Goal: Information Seeking & Learning: Check status

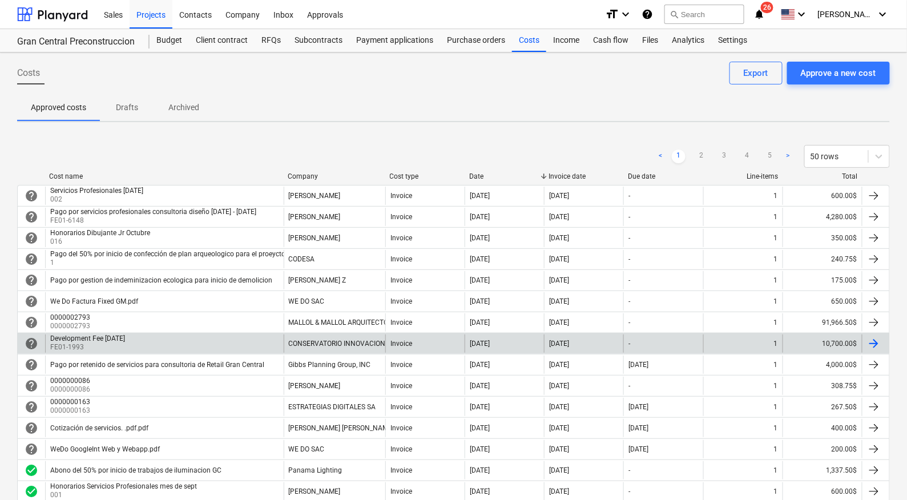
click at [119, 336] on div "Development Fee [DATE]" at bounding box center [87, 339] width 75 height 8
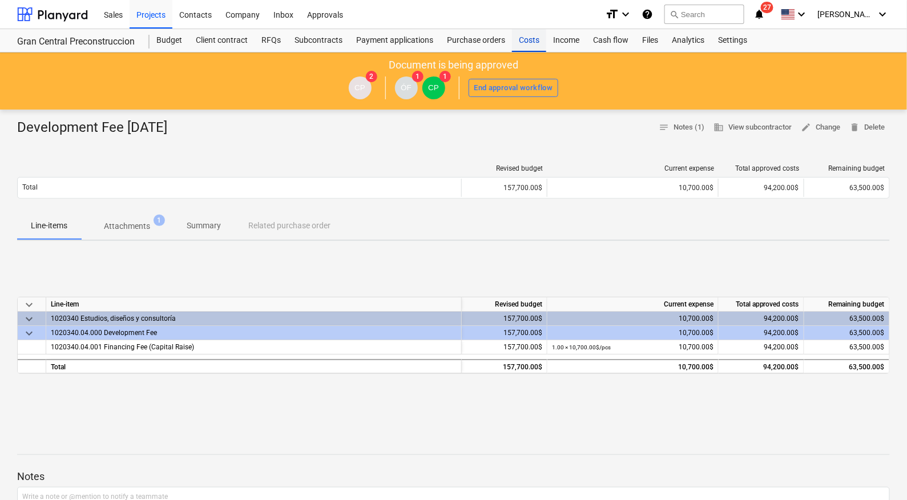
click at [526, 38] on div "Costs" at bounding box center [529, 40] width 34 height 23
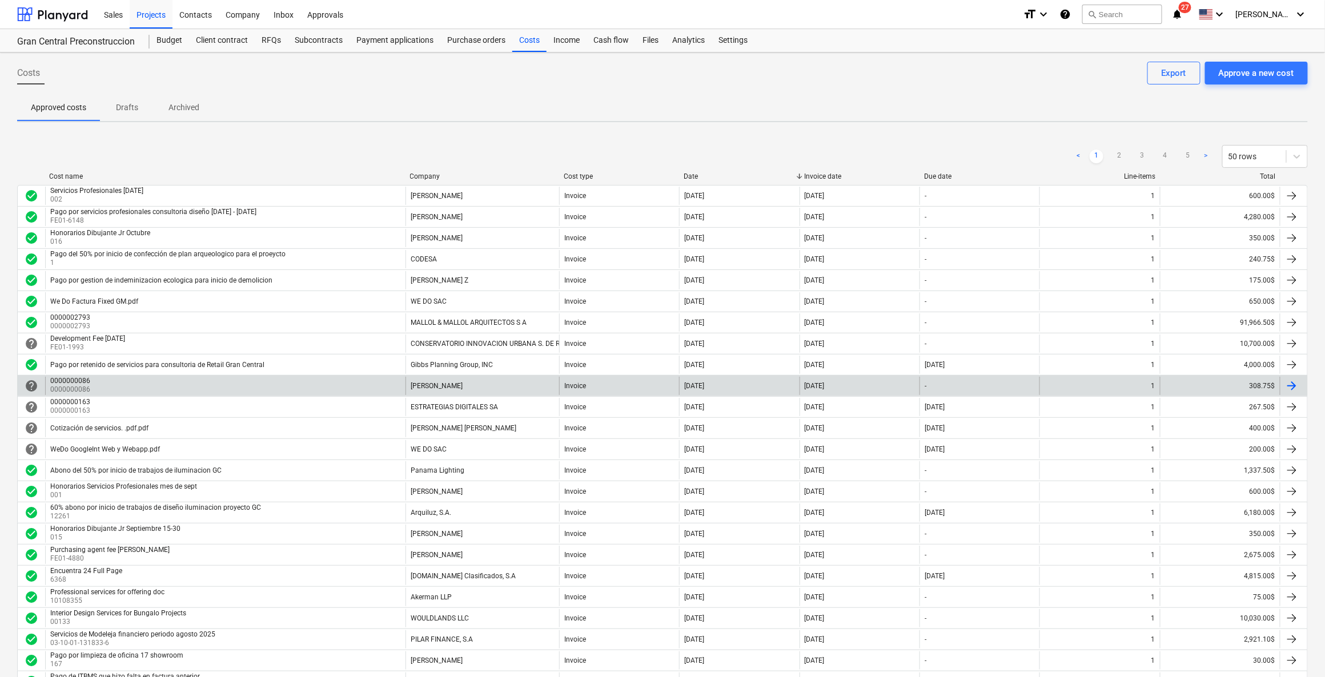
click at [78, 387] on p "0000000086" at bounding box center [71, 390] width 42 height 10
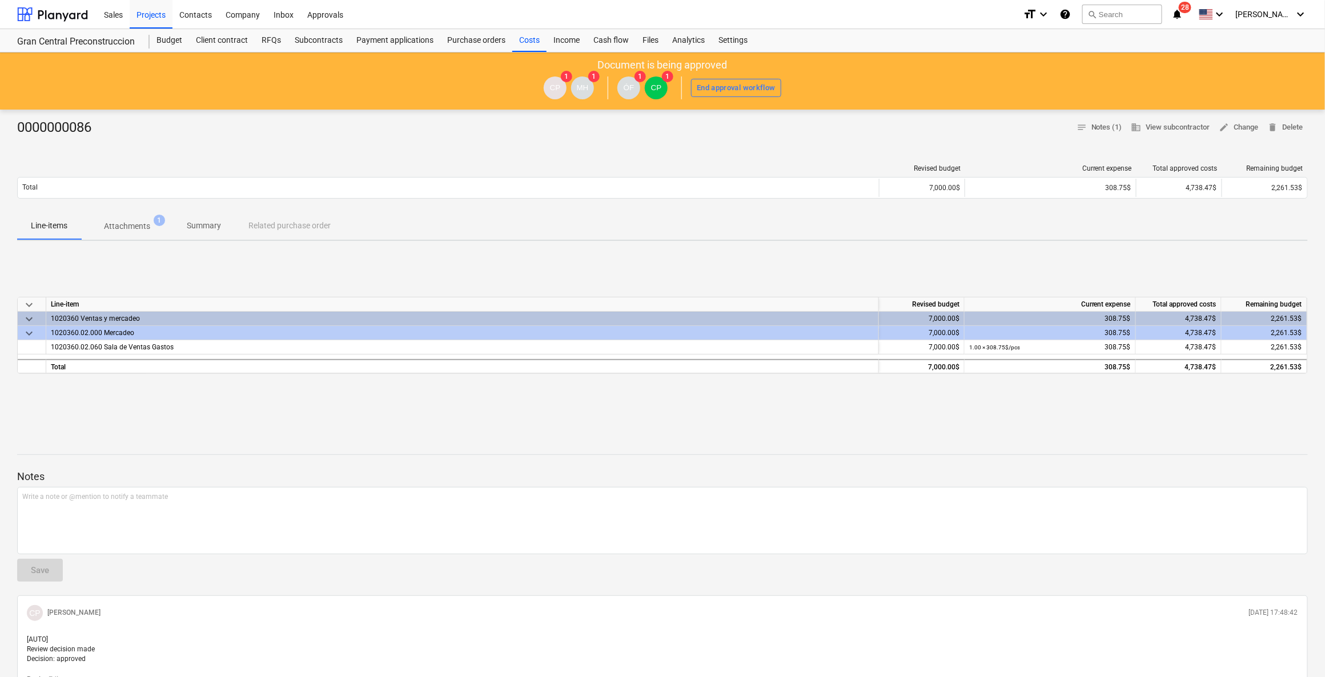
click at [134, 230] on p "Attachments" at bounding box center [127, 226] width 46 height 12
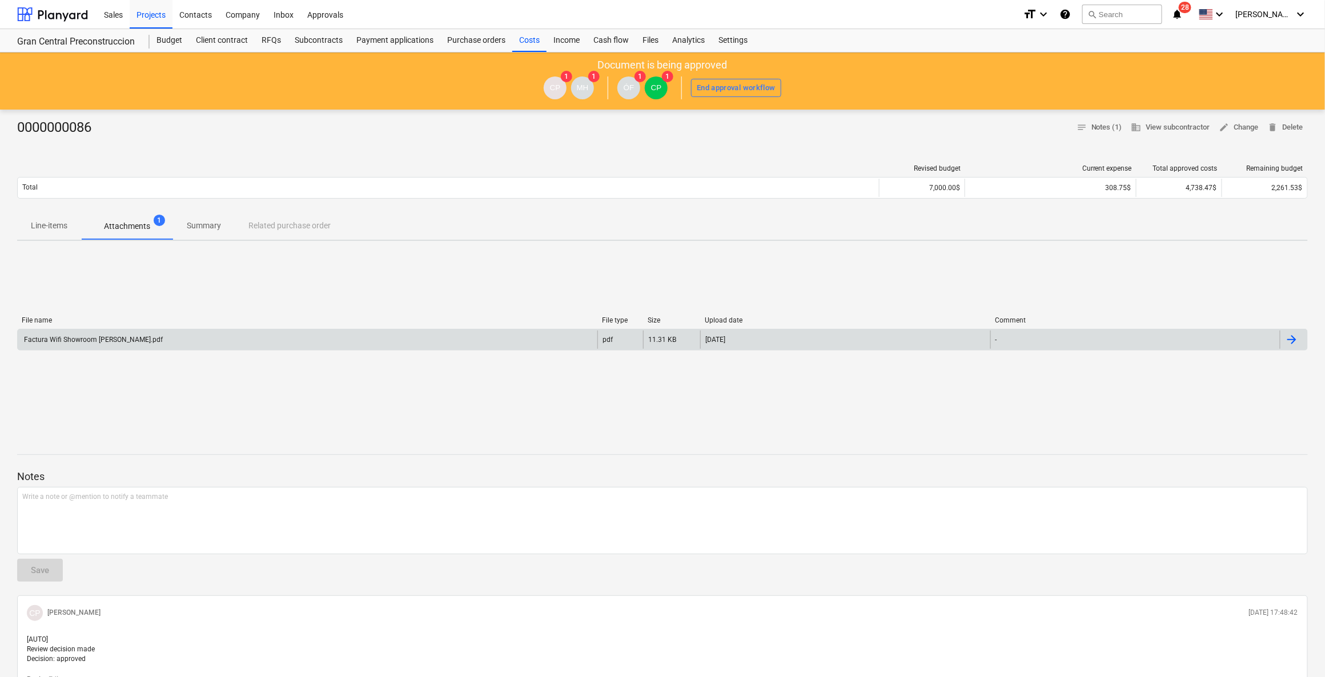
click at [131, 341] on div "Factura Wifi Showroom [PERSON_NAME].pdf" at bounding box center [308, 340] width 580 height 18
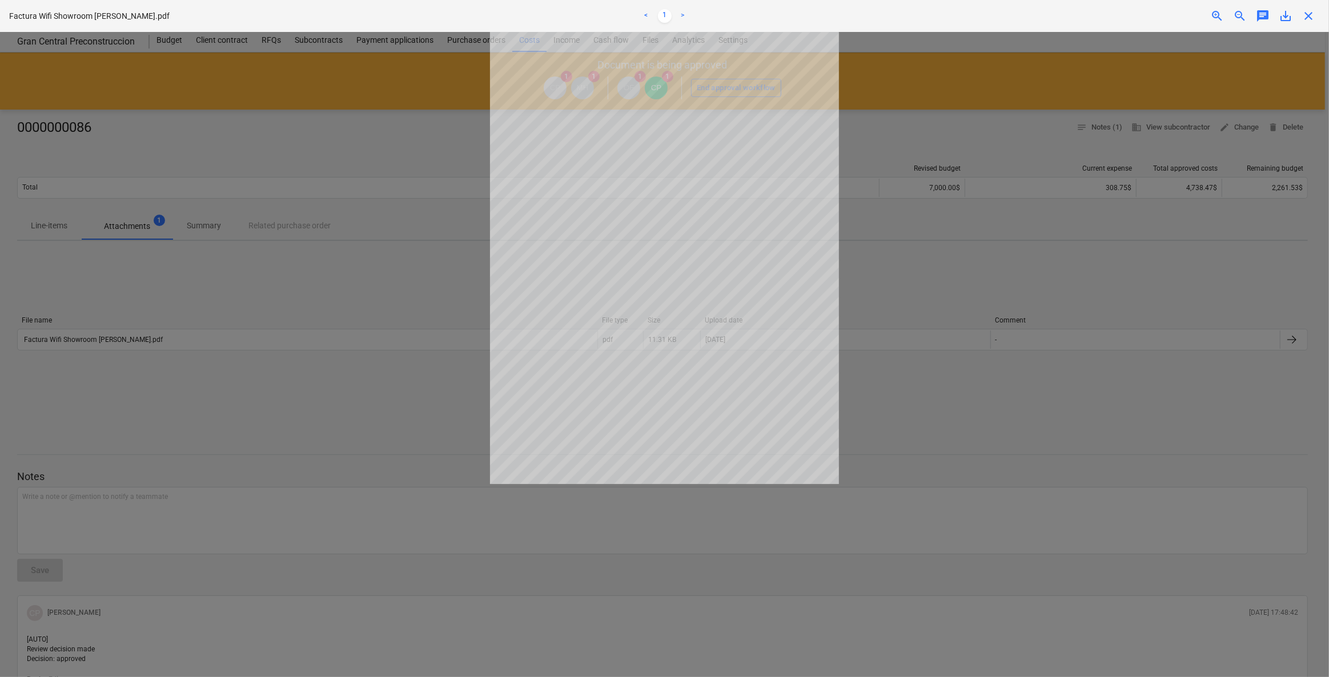
click at [316, 444] on div at bounding box center [664, 354] width 1329 height 645
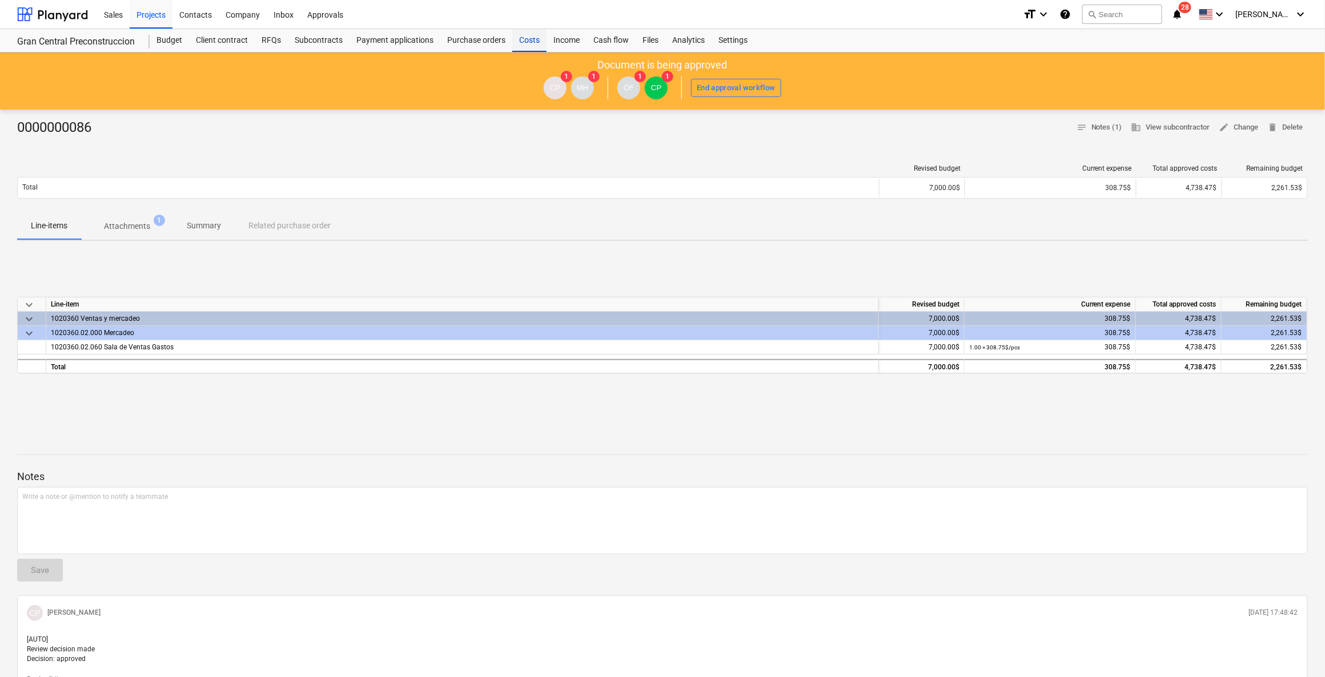
drag, startPoint x: 541, startPoint y: 36, endPoint x: 538, endPoint y: 51, distance: 15.1
click at [541, 36] on div "Costs" at bounding box center [529, 40] width 34 height 23
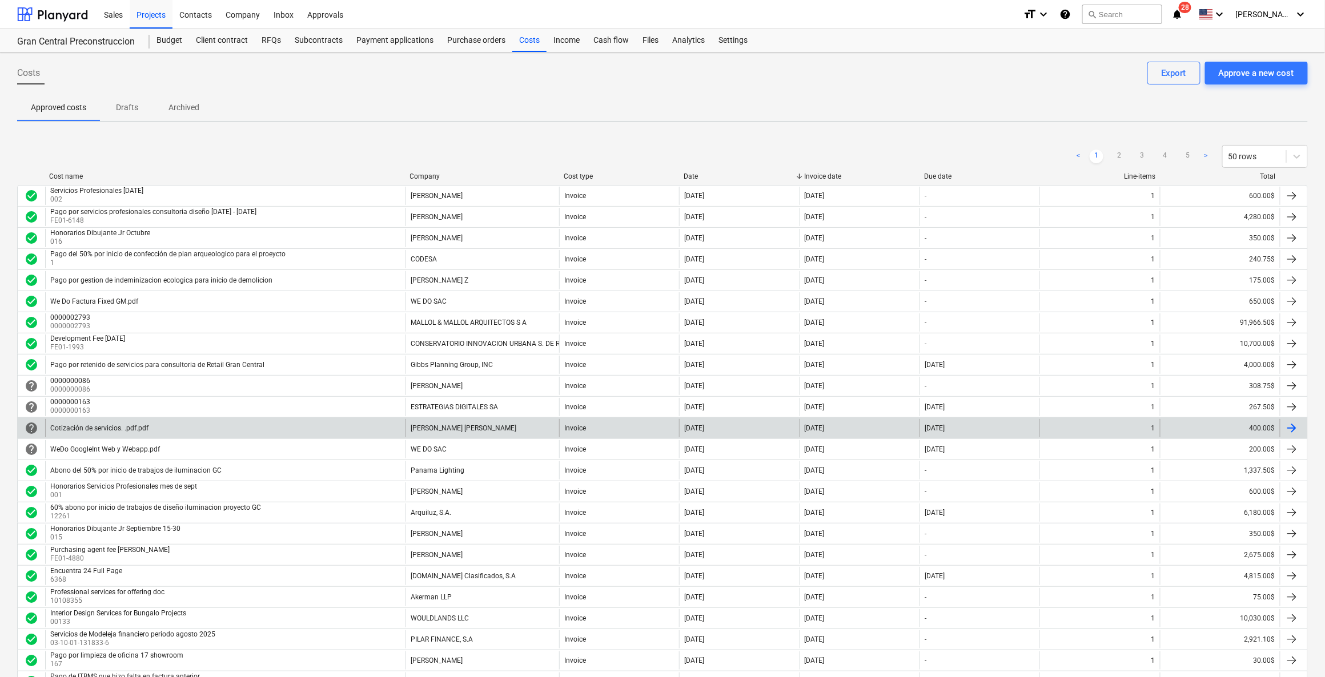
click at [136, 429] on div "Cotización de servicios. .pdf.pdf" at bounding box center [225, 428] width 360 height 18
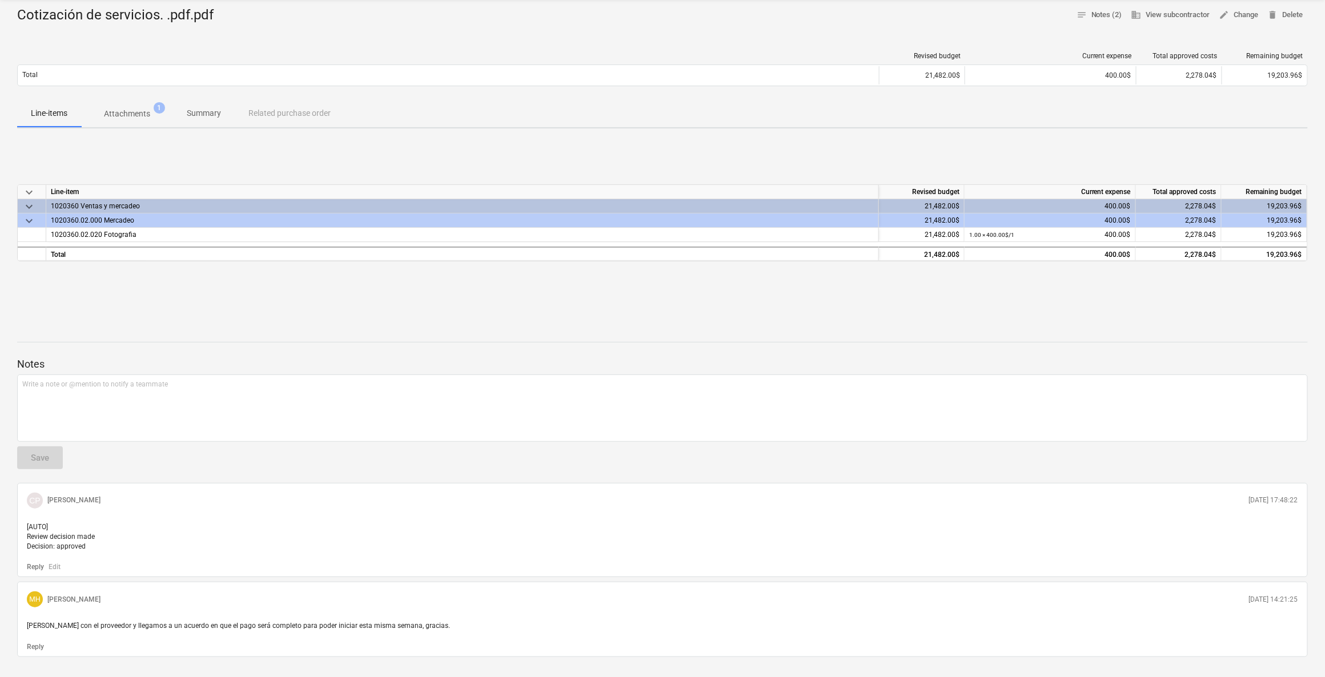
scroll to position [144, 0]
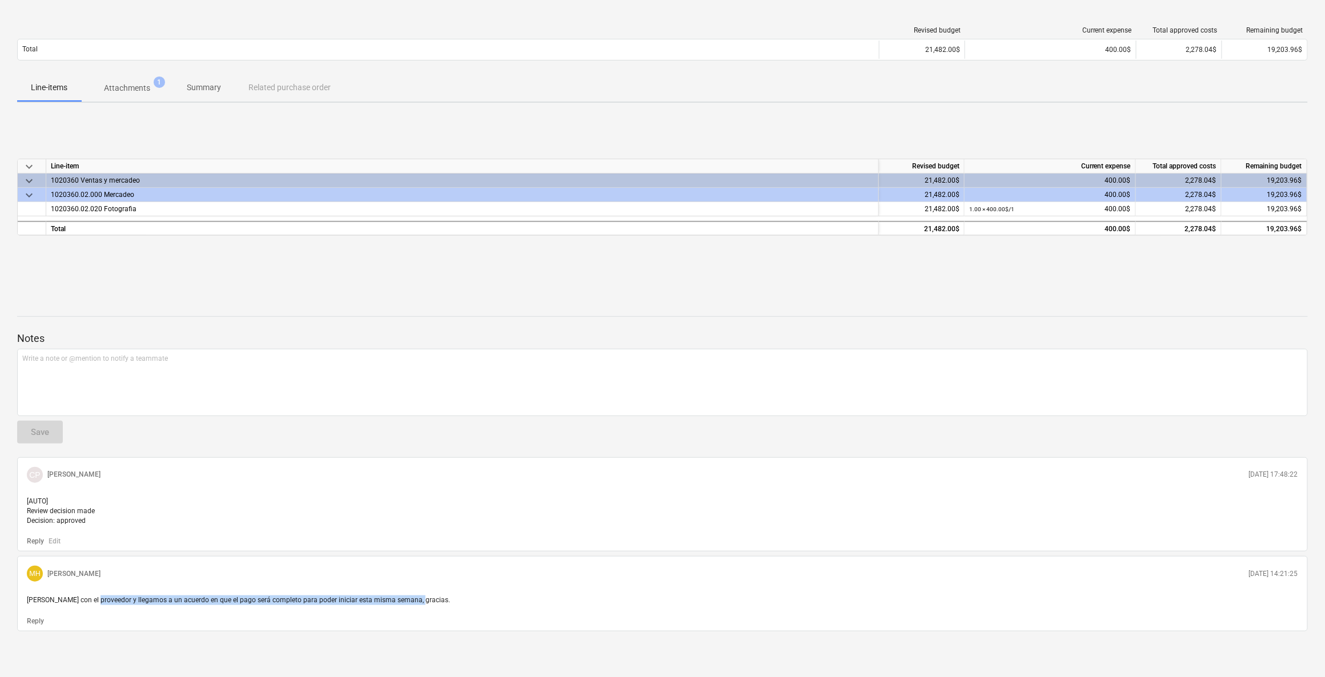
drag, startPoint x: 94, startPoint y: 601, endPoint x: 579, endPoint y: 597, distance: 485.4
click at [579, 500] on p "[PERSON_NAME] con el proveedor y llegamos a un acuerdo en que el pago será comp…" at bounding box center [662, 601] width 1271 height 10
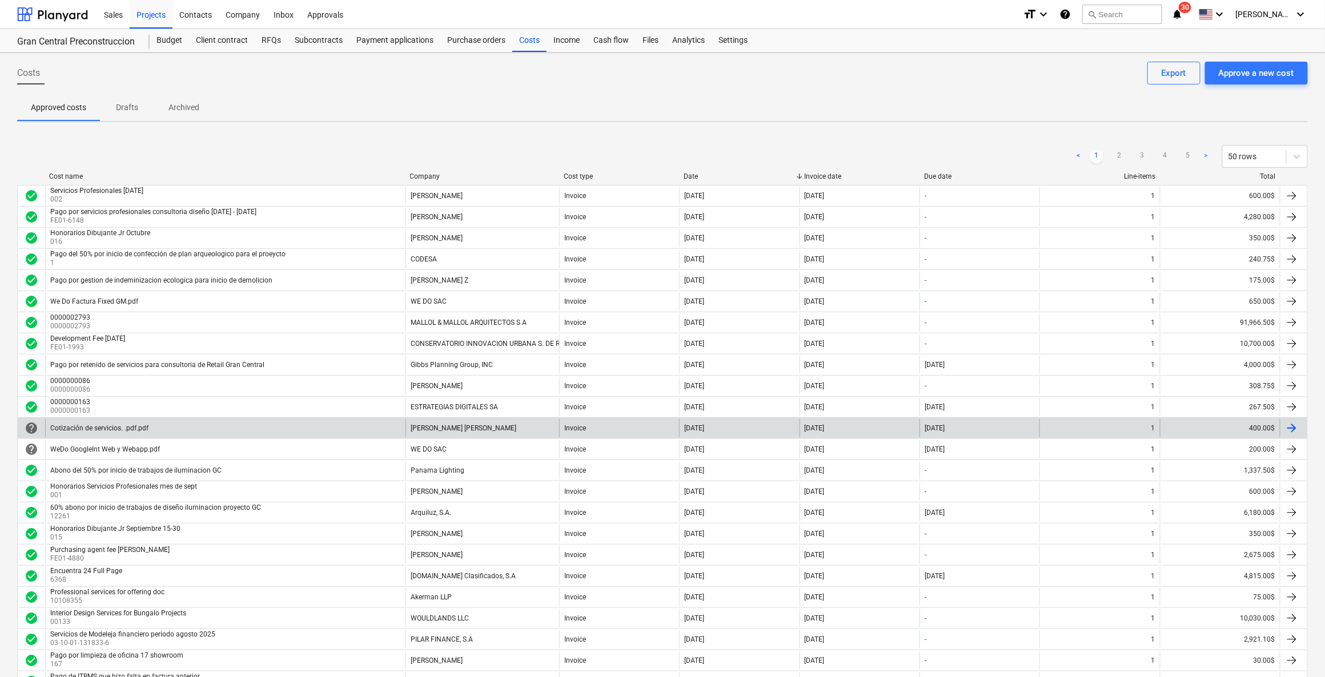
click at [456, 433] on div "[PERSON_NAME] [PERSON_NAME]" at bounding box center [482, 428] width 154 height 18
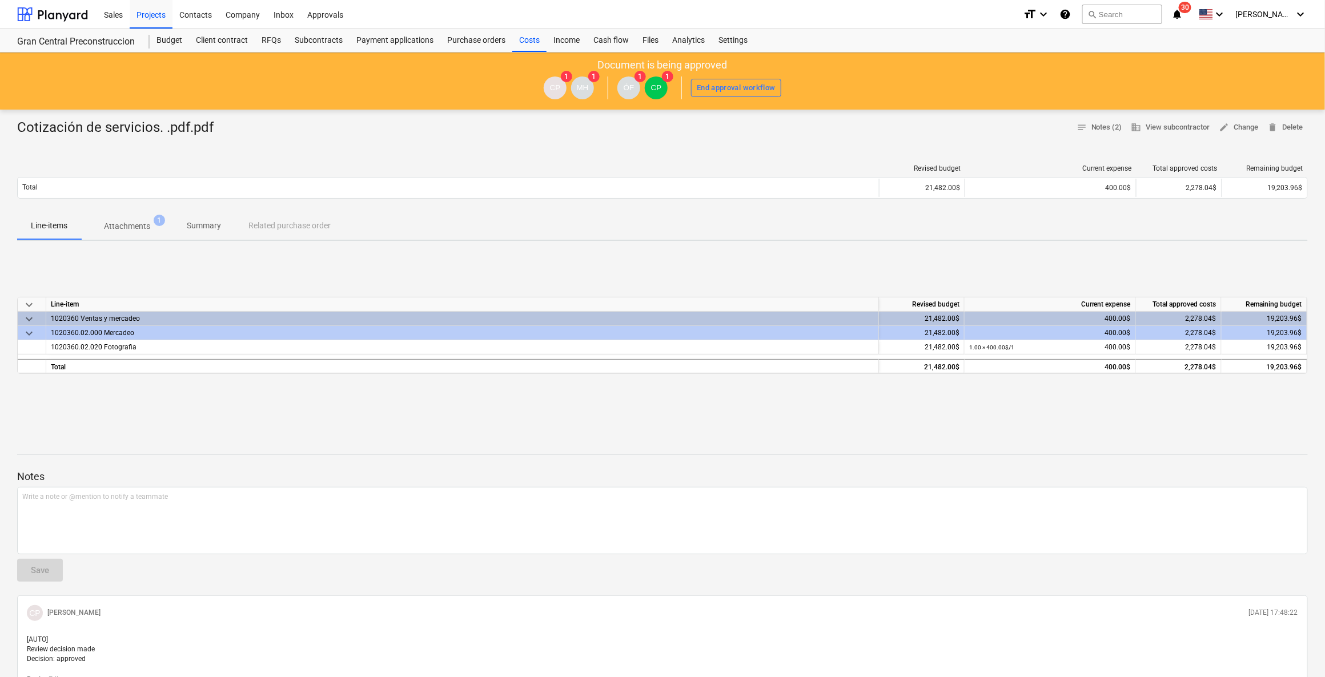
click at [141, 222] on p "Attachments" at bounding box center [127, 226] width 46 height 12
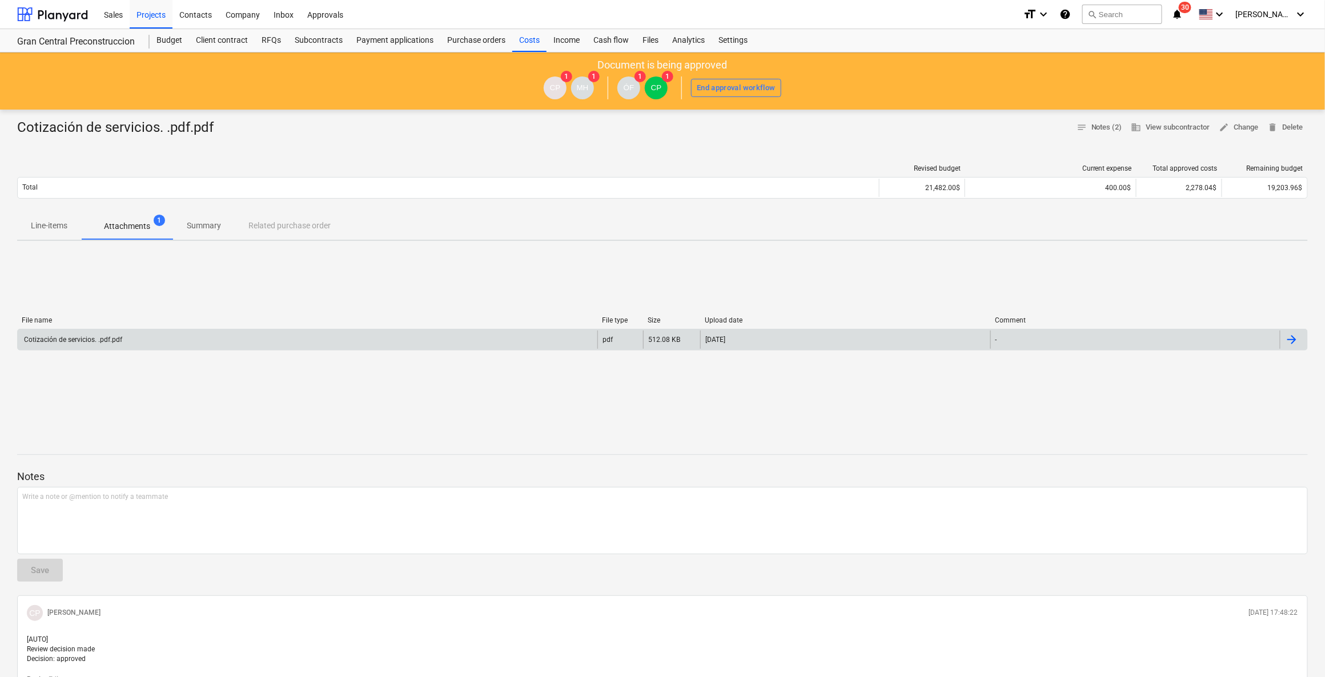
click at [128, 342] on div "Cotización de servicios. .pdf.pdf" at bounding box center [308, 340] width 580 height 18
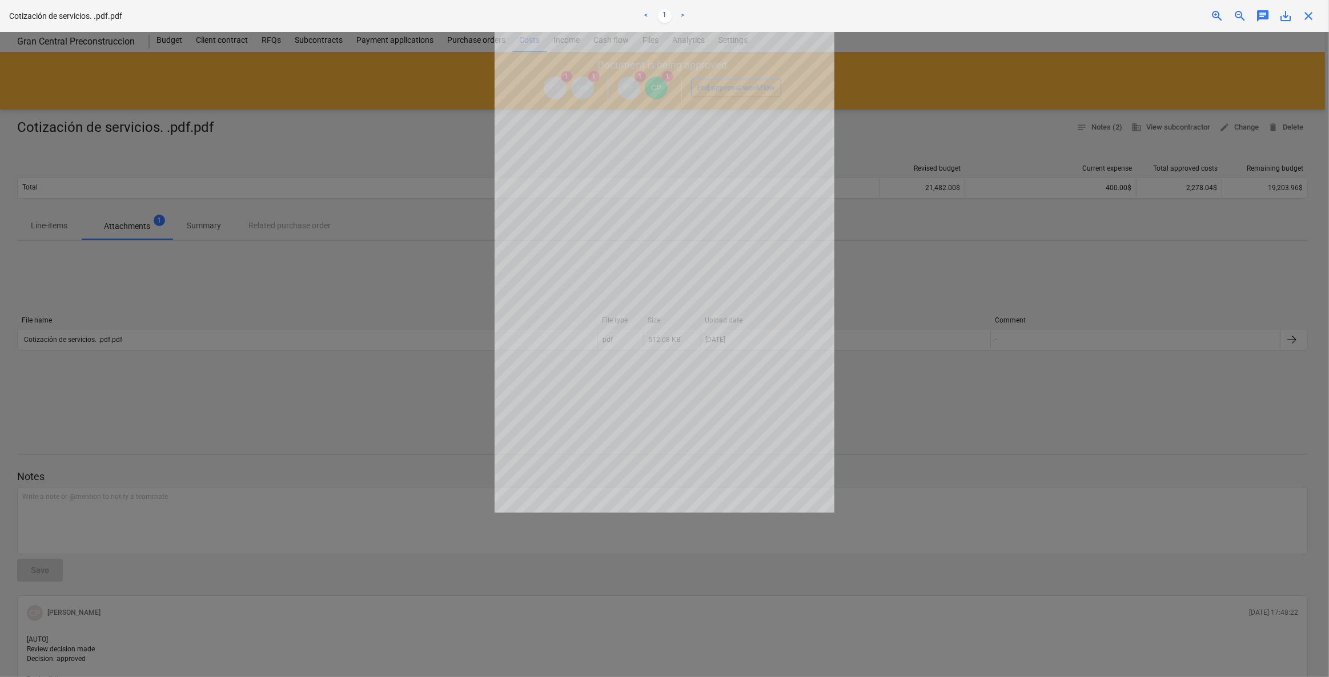
click at [341, 286] on div at bounding box center [664, 354] width 1329 height 645
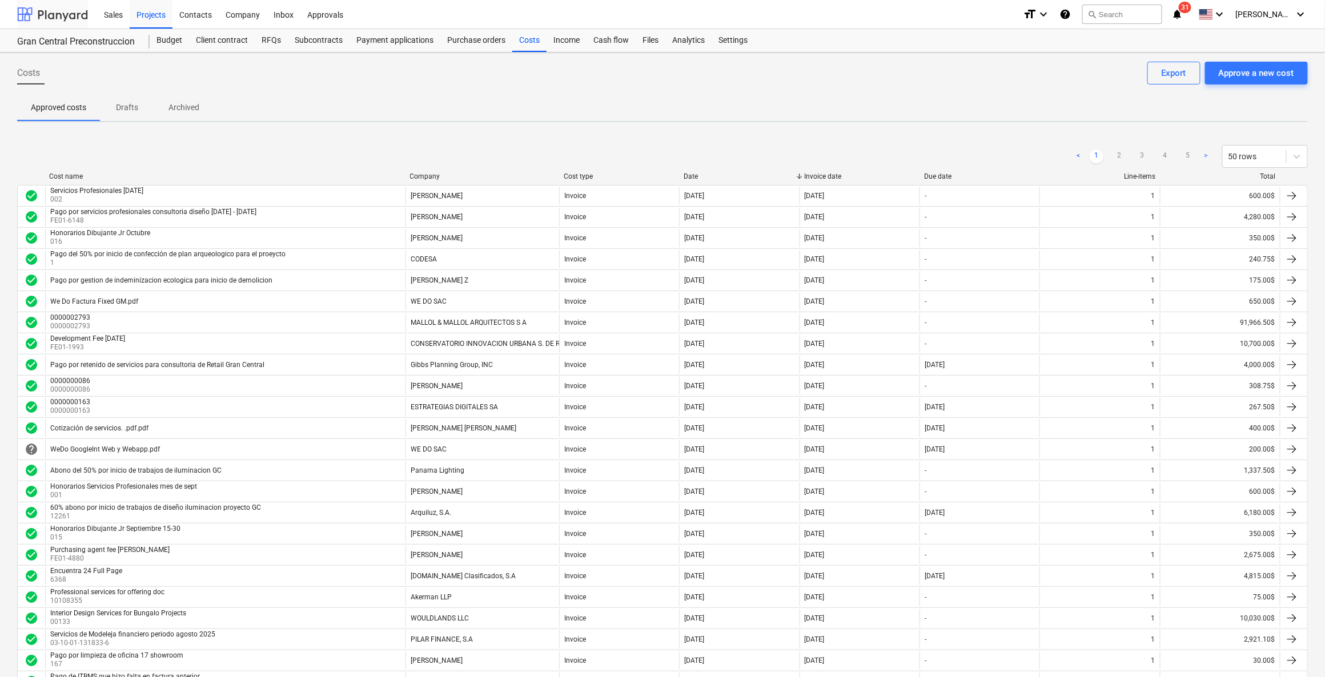
click at [51, 19] on div at bounding box center [52, 14] width 71 height 29
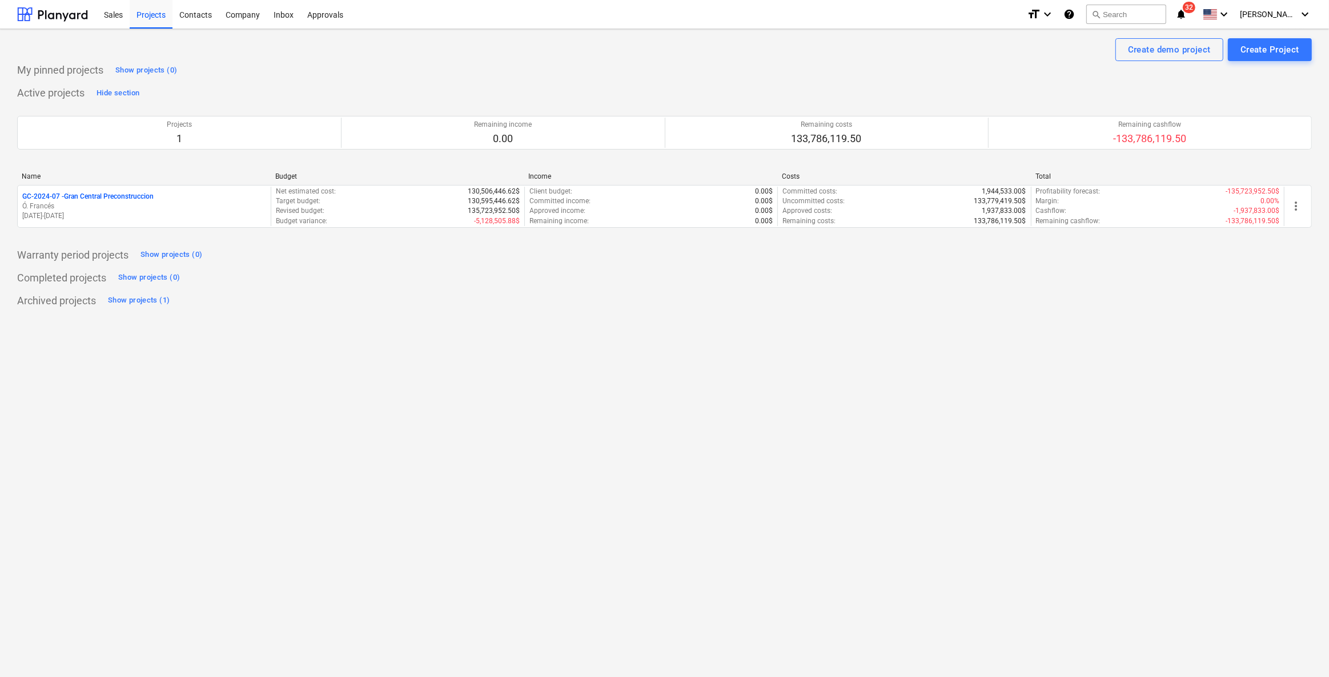
click at [907, 15] on div "format_size keyboard_arrow_down help search Search notifications 32 keyboard_ar…" at bounding box center [1169, 14] width 285 height 29
click at [907, 13] on icon "notifications" at bounding box center [1180, 14] width 11 height 14
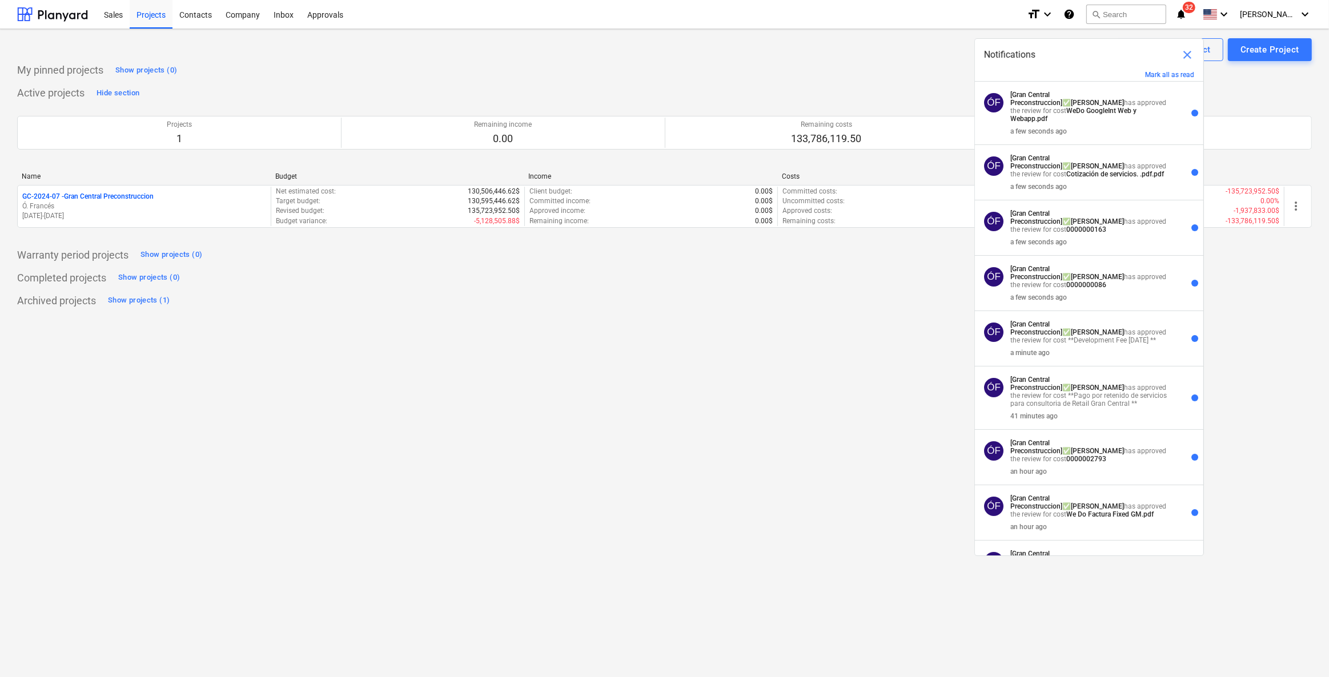
click at [907, 70] on div "Notifications close" at bounding box center [1089, 55] width 228 height 32
click at [907, 76] on button "Mark all as read" at bounding box center [1169, 75] width 49 height 8
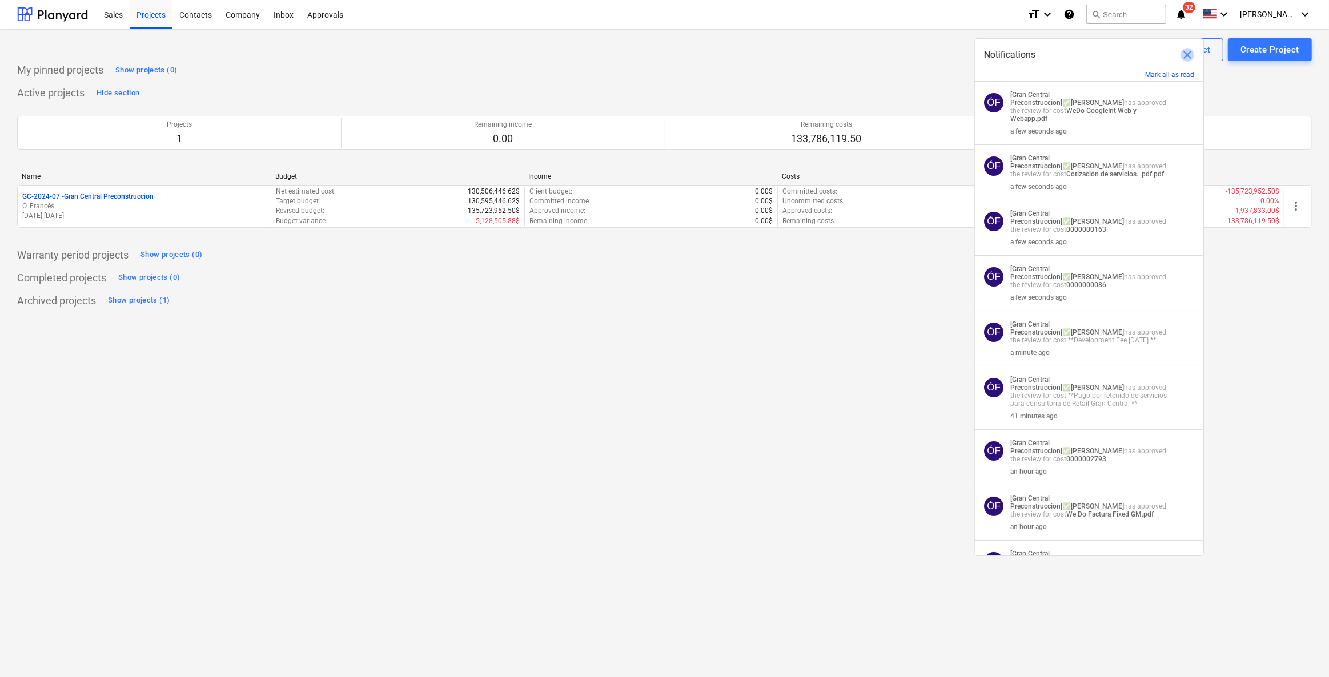
click at [907, 53] on span "close" at bounding box center [1187, 55] width 14 height 14
